Goal: Transaction & Acquisition: Purchase product/service

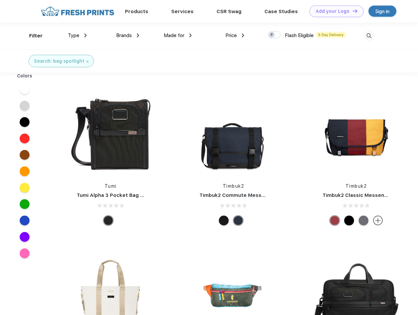
click at [334, 11] on link "Add your Logo Design Tool" at bounding box center [336, 11] width 54 height 11
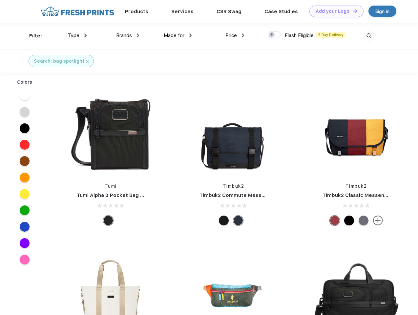
click at [0, 0] on div "Design Tool" at bounding box center [0, 0] width 0 height 0
click at [352, 11] on link "Add your Logo Design Tool" at bounding box center [336, 11] width 54 height 11
click at [31, 36] on div "Filter" at bounding box center [35, 36] width 13 height 8
click at [77, 35] on span "Type" at bounding box center [73, 35] width 11 height 6
click at [128, 35] on span "Brands" at bounding box center [124, 35] width 16 height 6
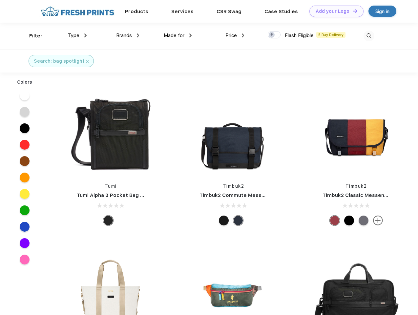
click at [178, 35] on span "Made for" at bounding box center [174, 35] width 21 height 6
click at [235, 35] on span "Price" at bounding box center [230, 35] width 11 height 6
click at [274, 35] on div at bounding box center [274, 34] width 13 height 7
click at [272, 35] on input "checkbox" at bounding box center [270, 33] width 4 height 4
click at [369, 36] on img at bounding box center [368, 36] width 11 height 11
